Goal: Navigation & Orientation: Find specific page/section

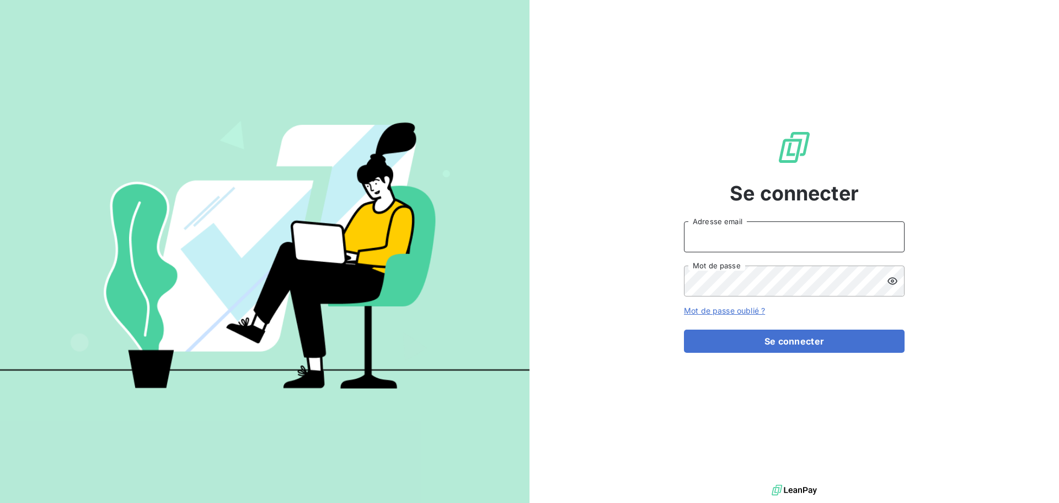
drag, startPoint x: 732, startPoint y: 251, endPoint x: 738, endPoint y: 248, distance: 6.7
click at [735, 251] on input "Adresse email" at bounding box center [794, 236] width 221 height 31
type input "[EMAIL_ADDRESS][DOMAIN_NAME]"
click at [684, 329] on button "Se connecter" at bounding box center [794, 340] width 221 height 23
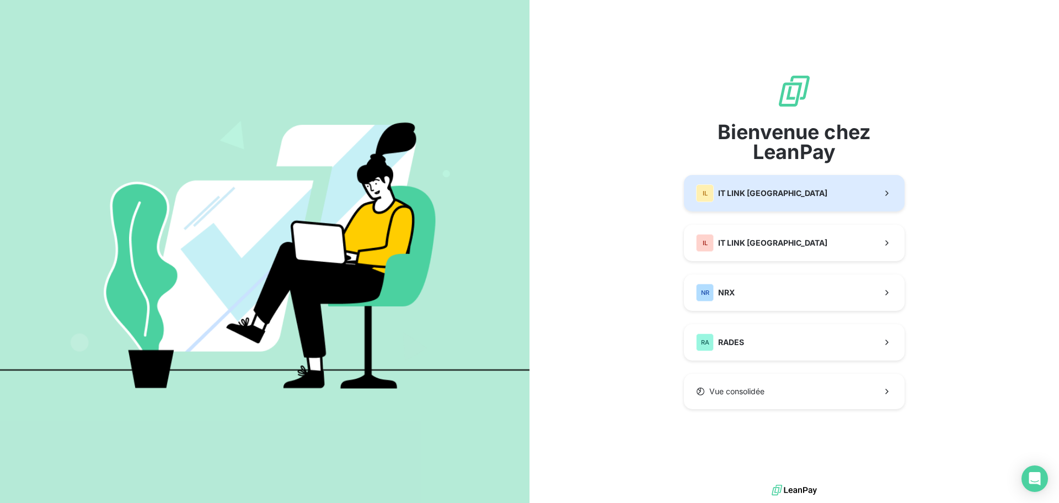
click at [765, 209] on button "IL IT LINK BENELUX" at bounding box center [794, 193] width 221 height 36
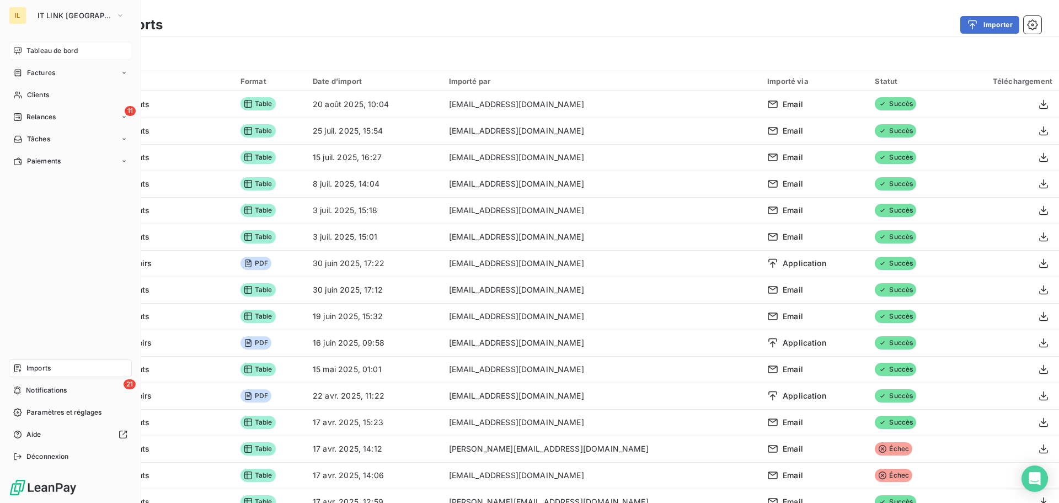
click at [47, 58] on div "Tableau de bord" at bounding box center [70, 51] width 123 height 18
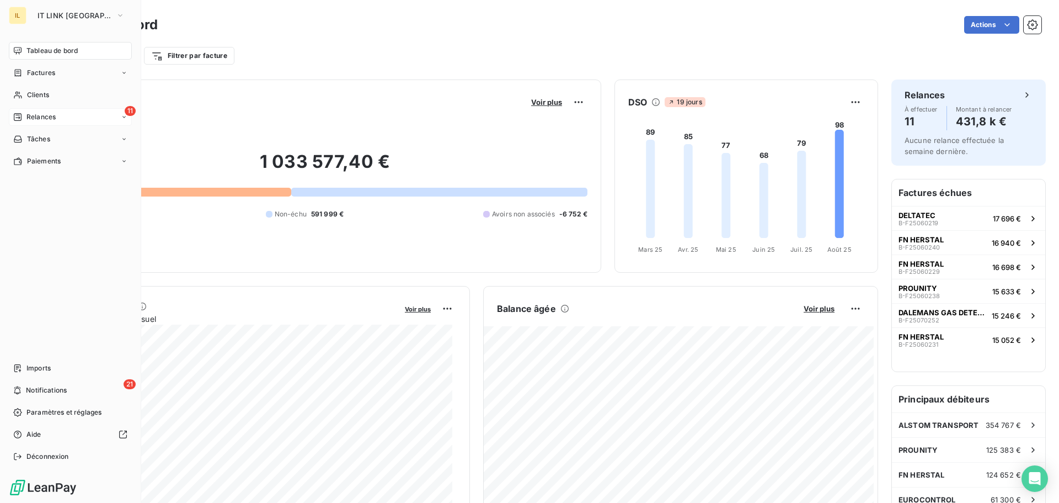
click at [40, 117] on span "Relances" at bounding box center [40, 117] width 29 height 10
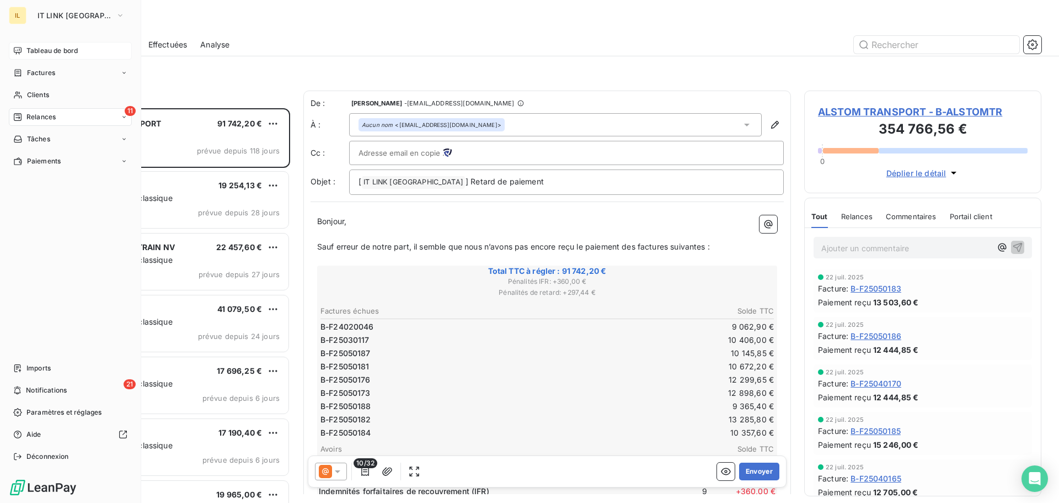
click at [44, 49] on span "Tableau de bord" at bounding box center [51, 51] width 51 height 10
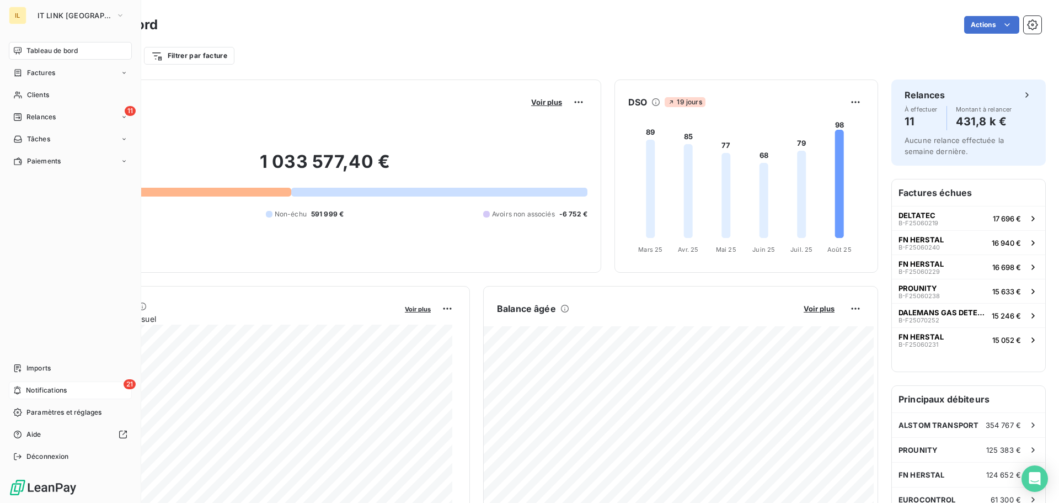
click at [78, 388] on div "21 Notifications" at bounding box center [70, 390] width 123 height 18
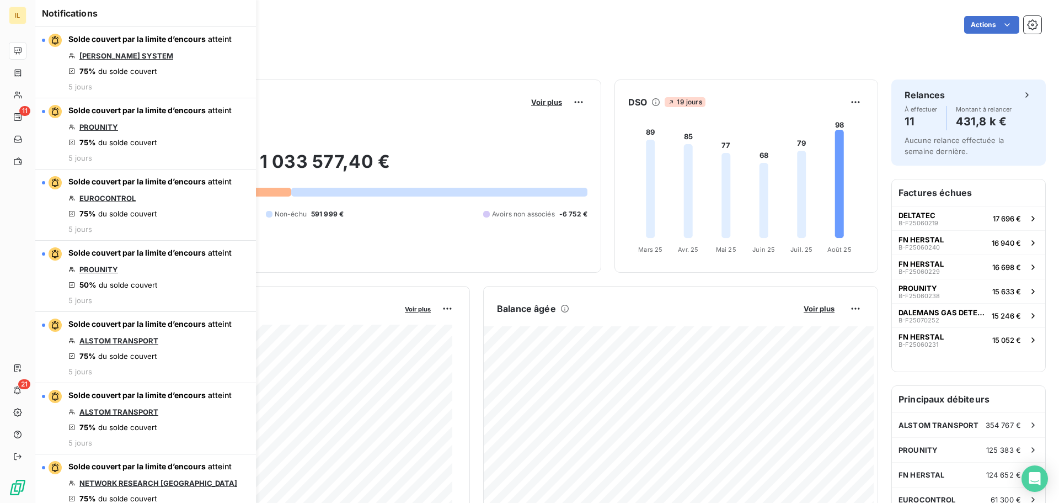
click at [330, 50] on div "Filtrer par client Filtrer par facture" at bounding box center [547, 55] width 989 height 21
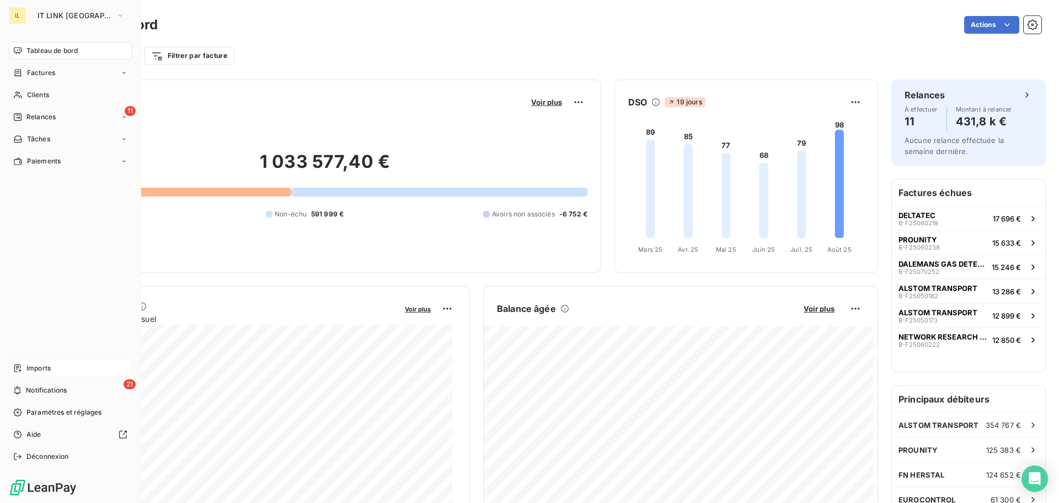
click at [50, 371] on span "Imports" at bounding box center [38, 368] width 24 height 10
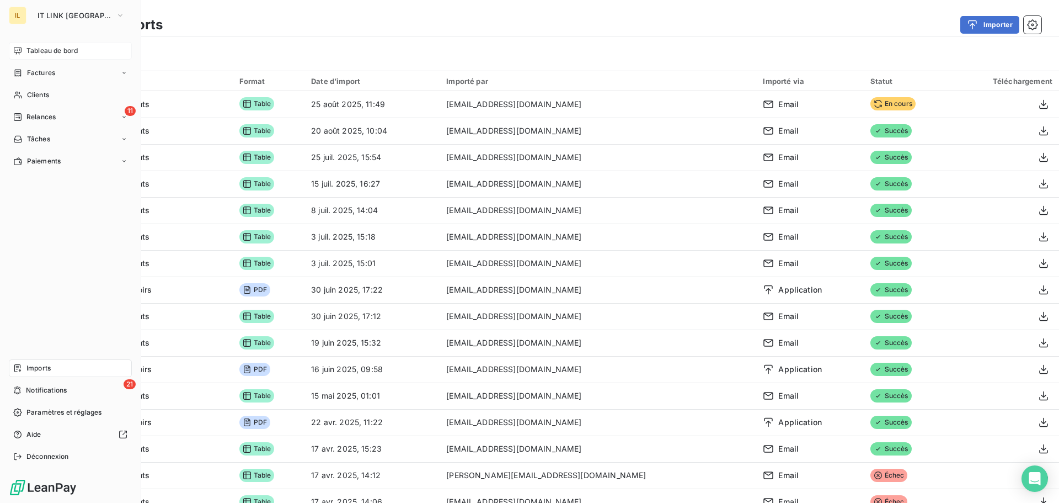
click at [48, 370] on span "Imports" at bounding box center [38, 368] width 24 height 10
